Goal: Task Accomplishment & Management: Manage account settings

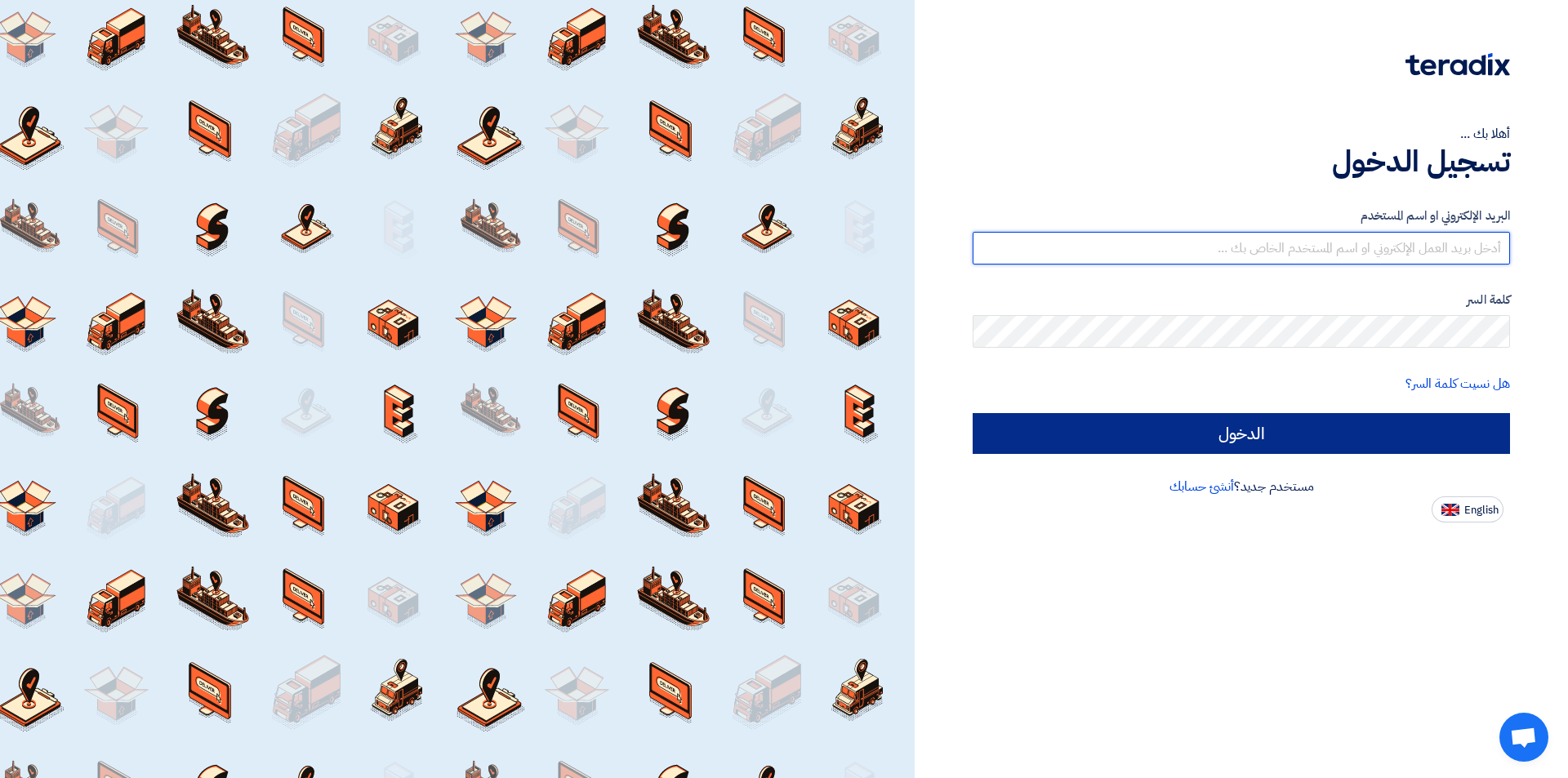
type input "[EMAIL_ADDRESS][DOMAIN_NAME]"
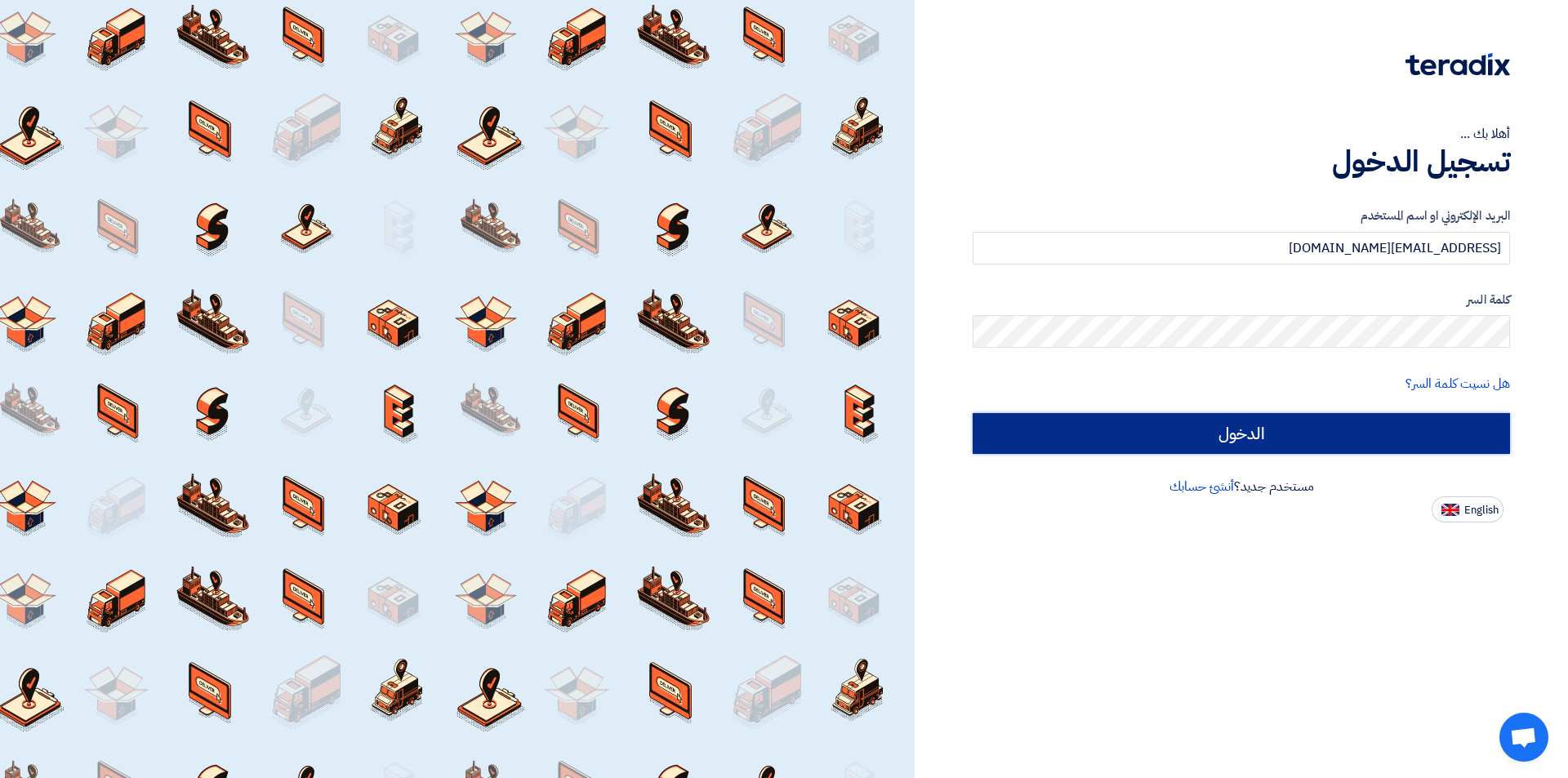
click at [1357, 448] on input "الدخول" at bounding box center [1241, 434] width 538 height 41
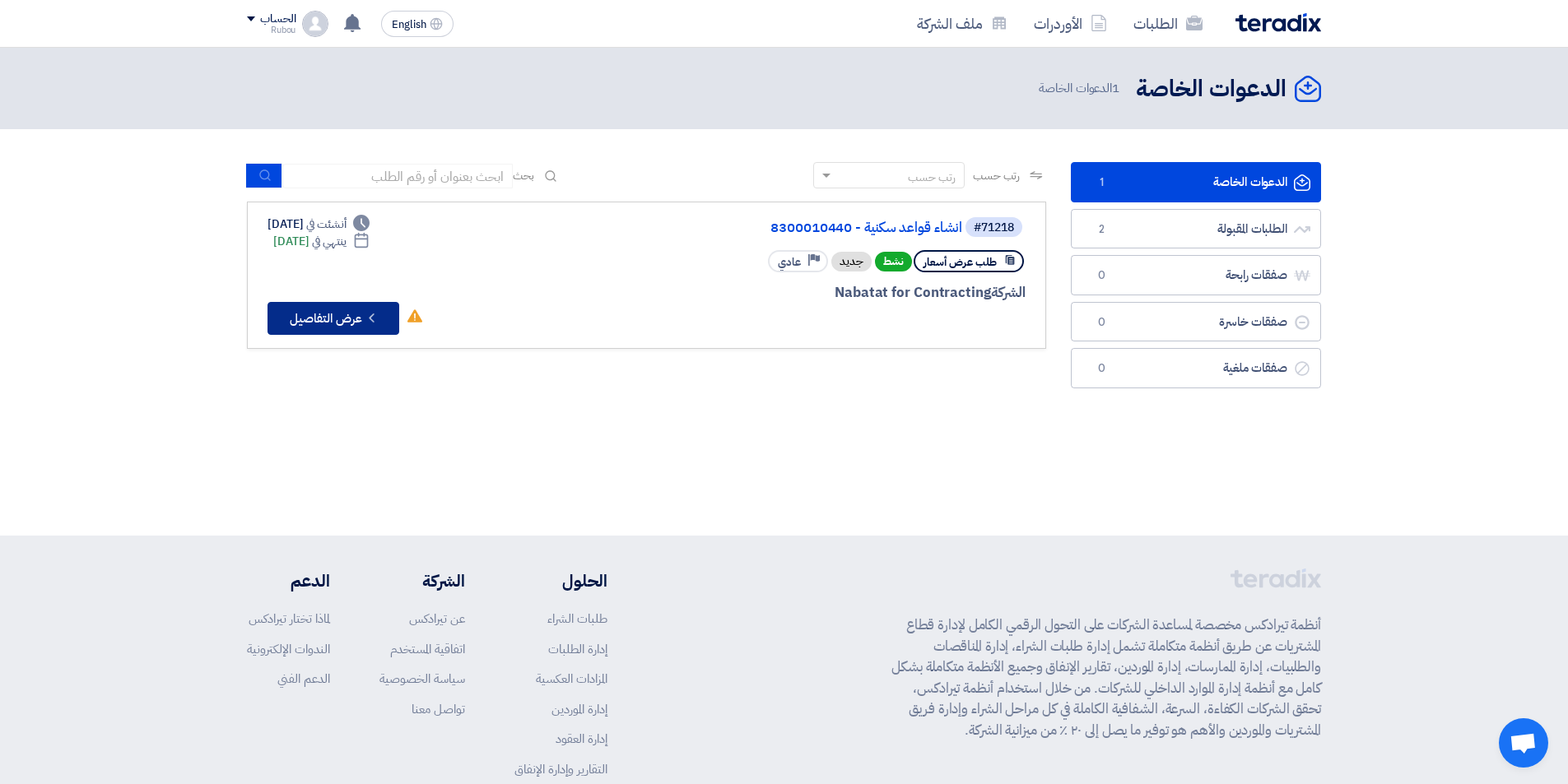
click at [369, 318] on icon "Check details" at bounding box center [371, 317] width 16 height 16
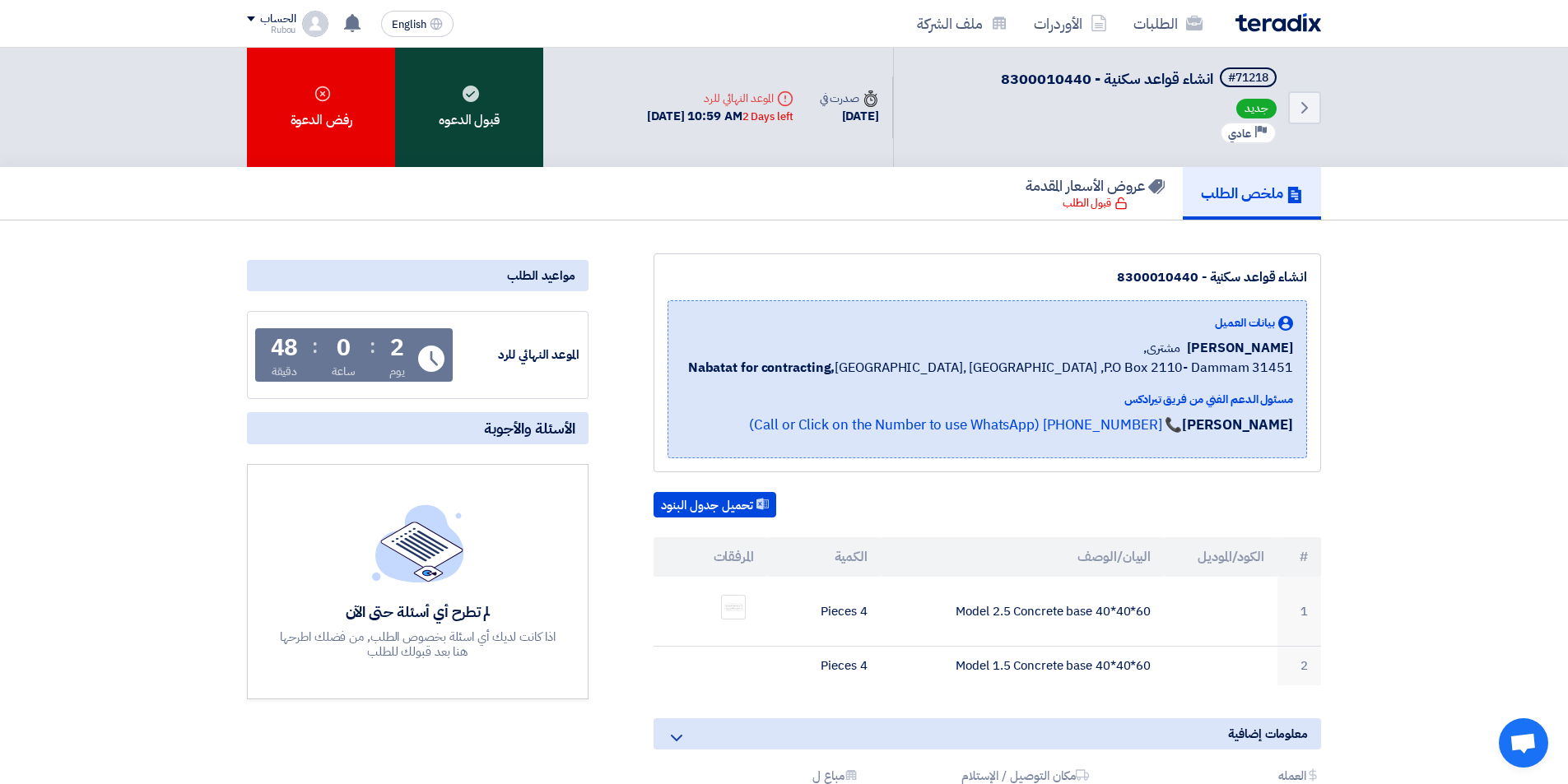
click at [480, 127] on div "قبول الدعوه" at bounding box center [469, 107] width 148 height 120
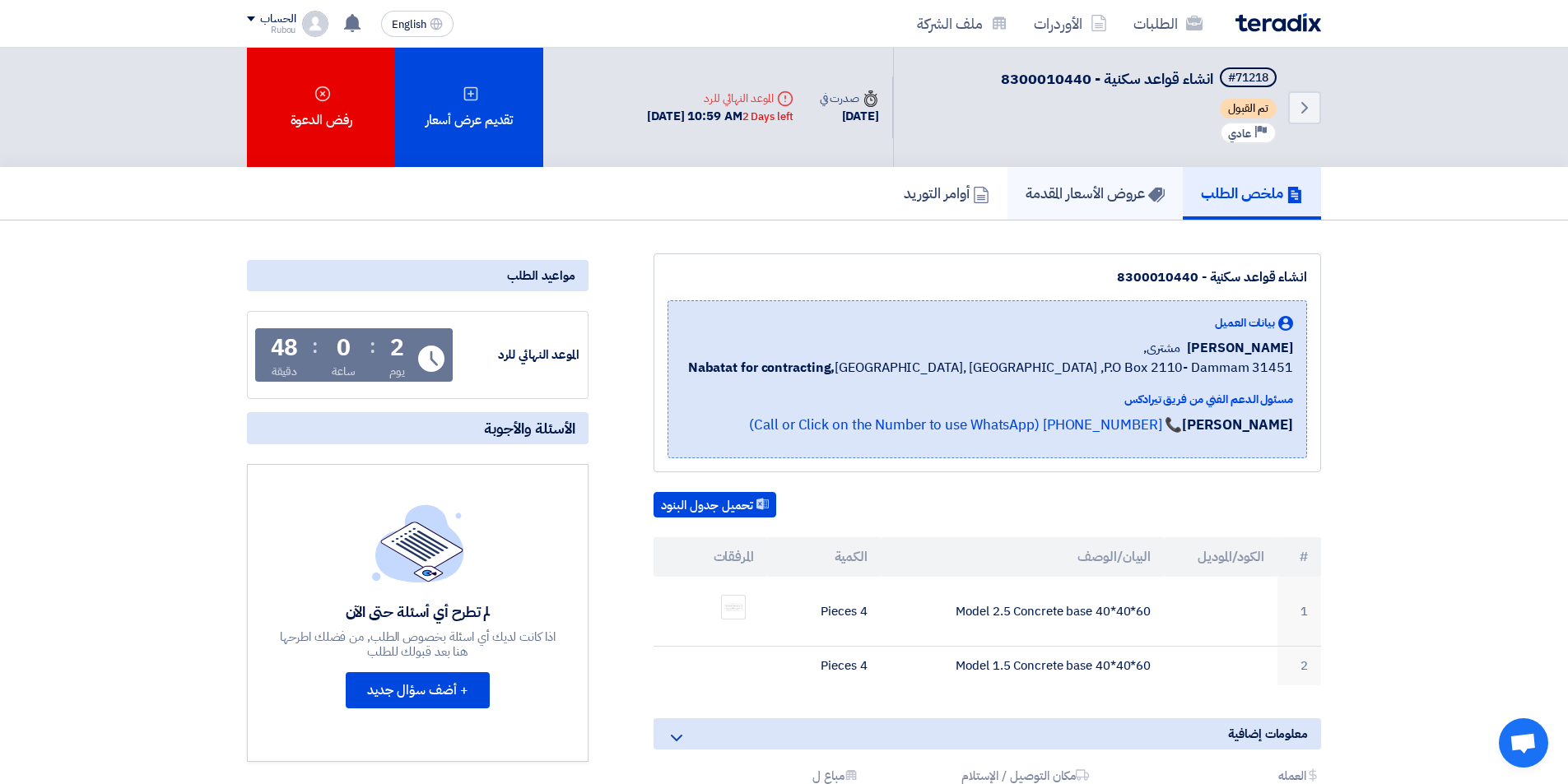
click at [1095, 207] on link "عروض الأسعار المقدمة" at bounding box center [1095, 194] width 176 height 53
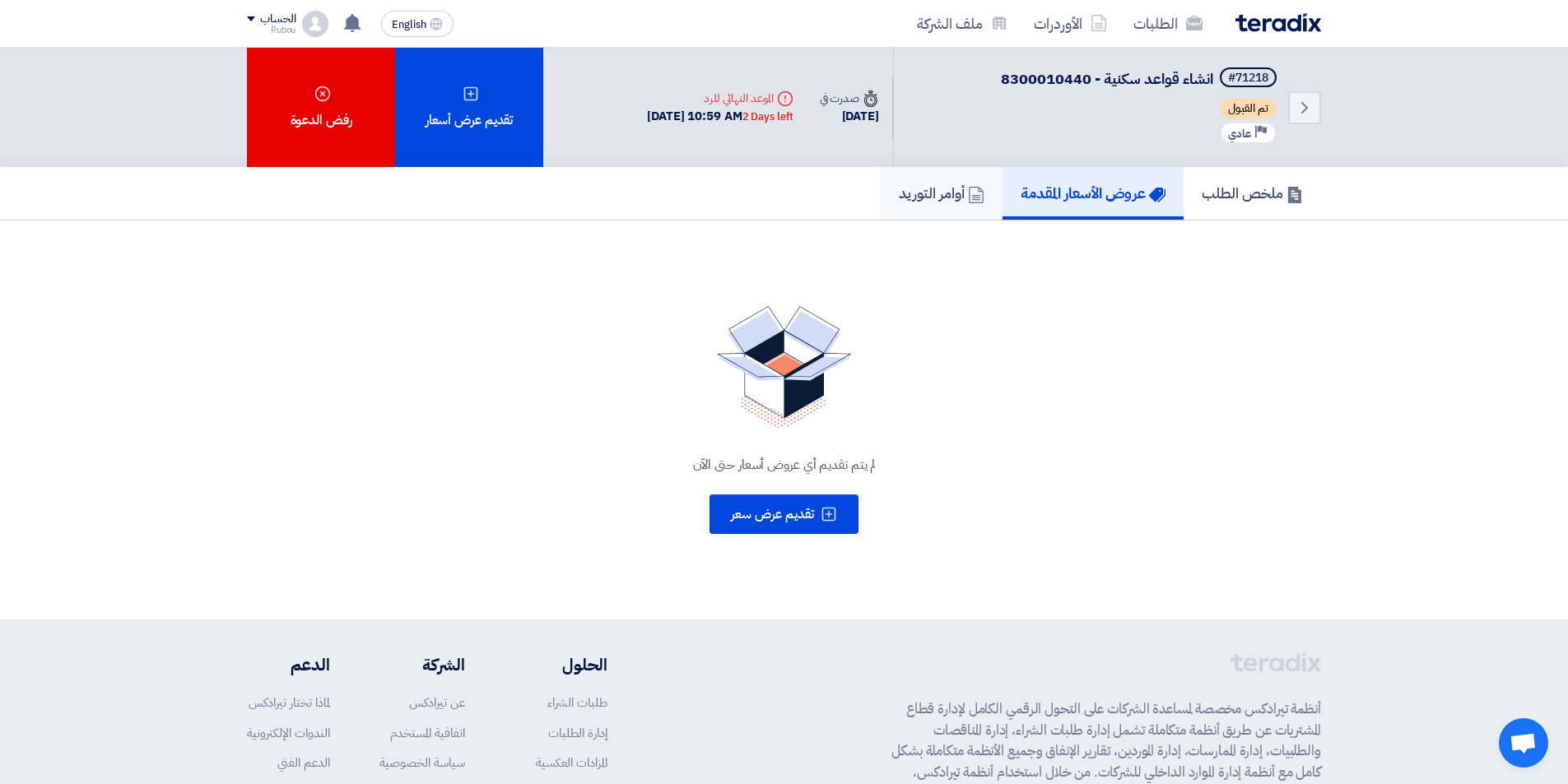
click at [944, 200] on h5 "أوامر التوريد" at bounding box center [942, 193] width 86 height 19
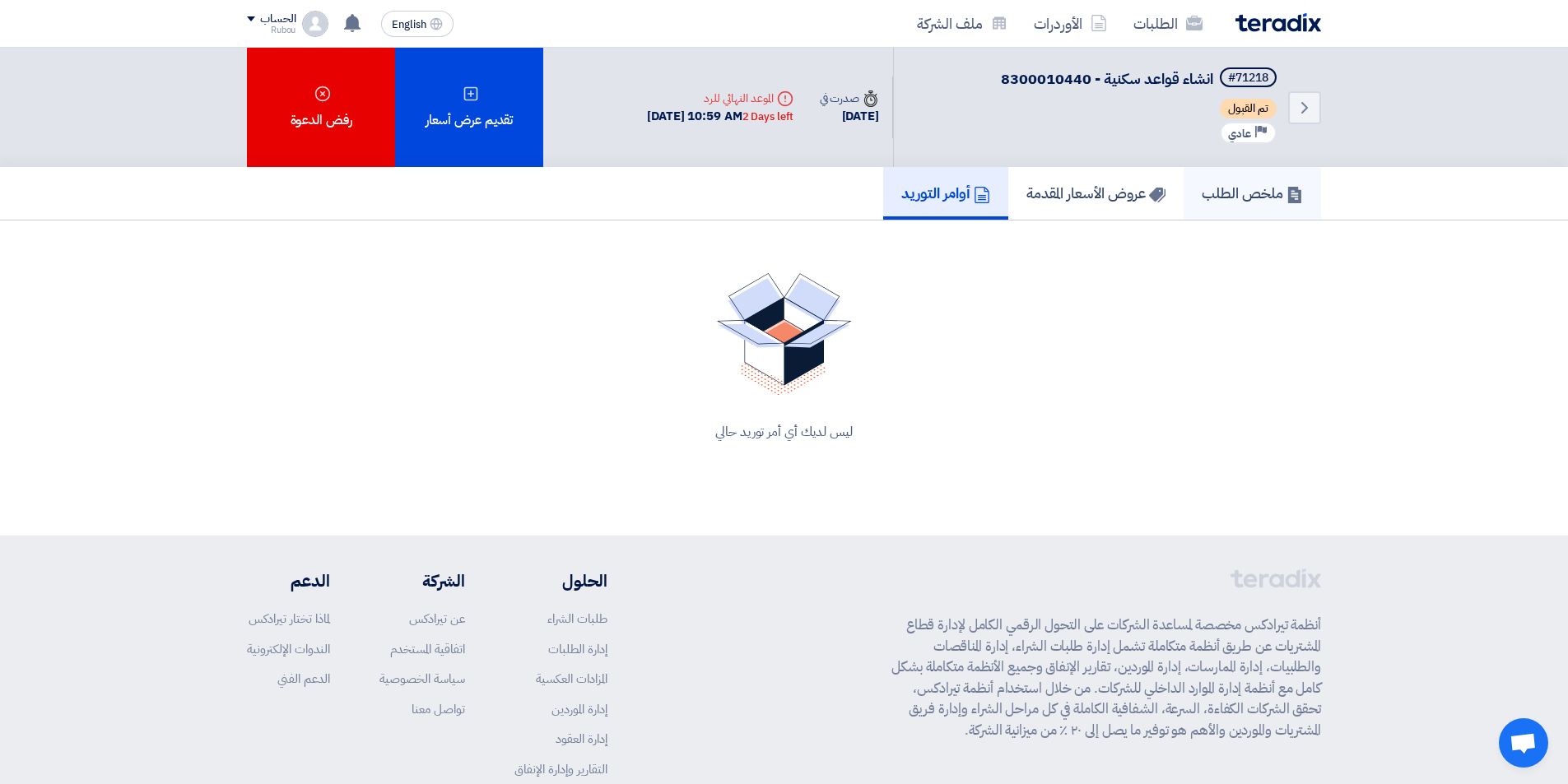
click at [1268, 199] on h5 "ملخص الطلب" at bounding box center [1252, 193] width 101 height 19
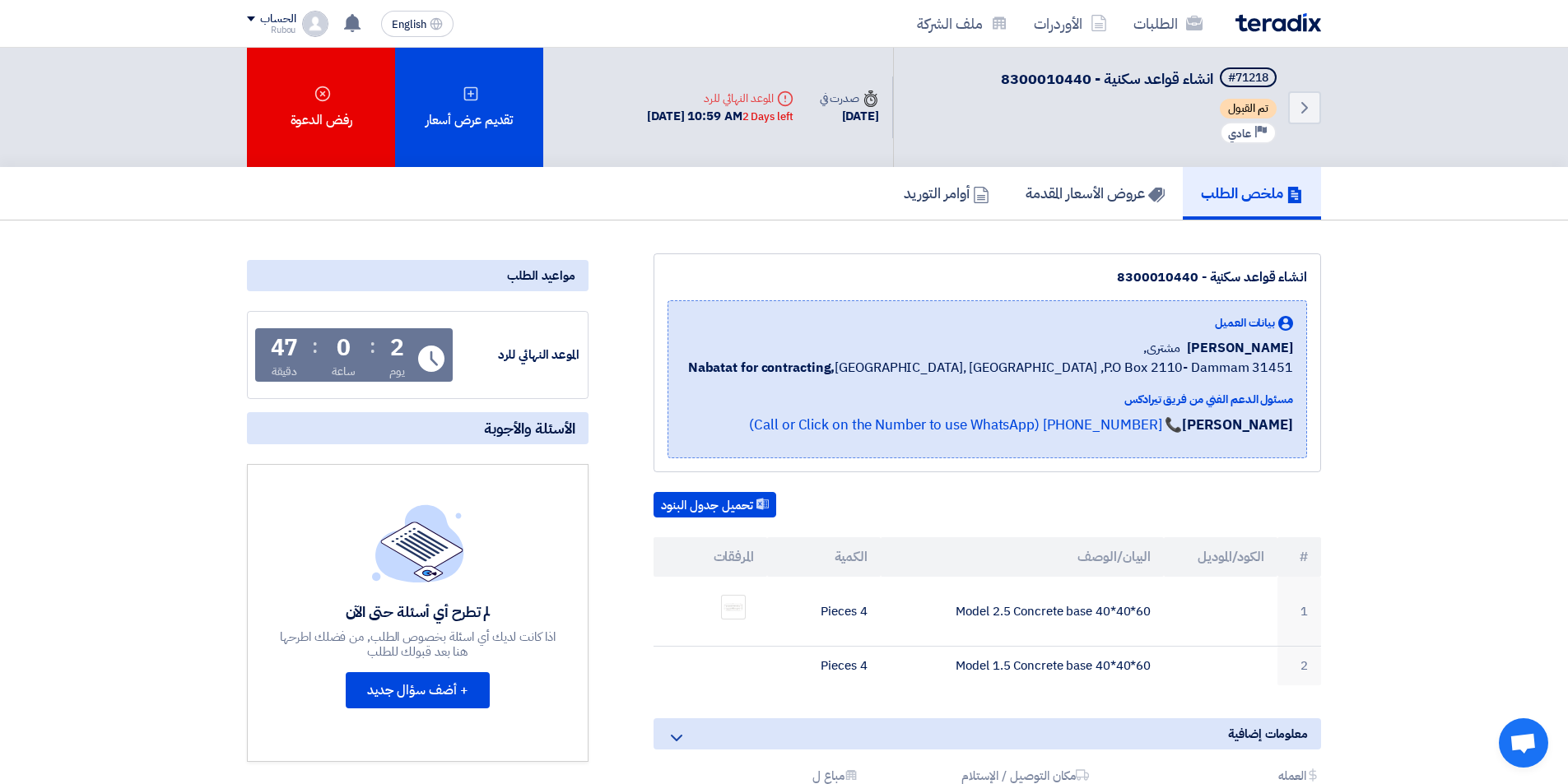
scroll to position [82, 0]
